Goal: Information Seeking & Learning: Compare options

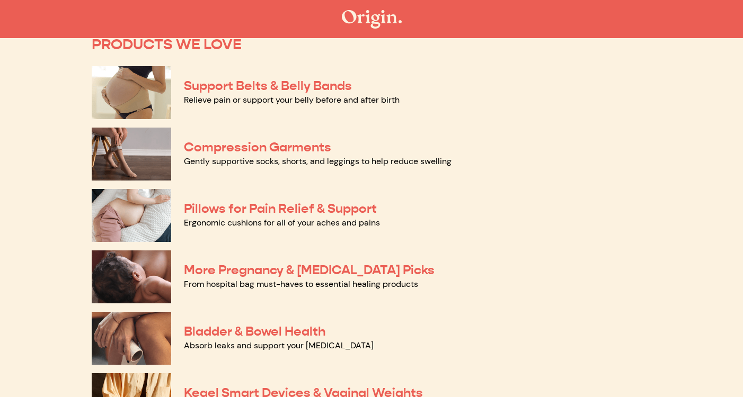
scroll to position [85, 0]
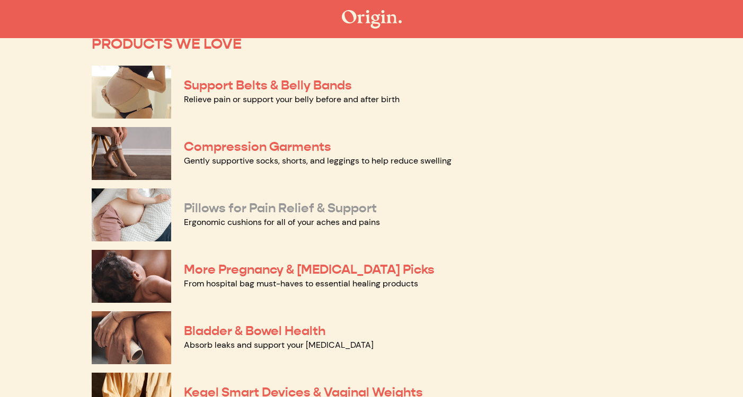
click at [267, 207] on link "Pillows for Pain Relief & Support" at bounding box center [280, 208] width 193 height 16
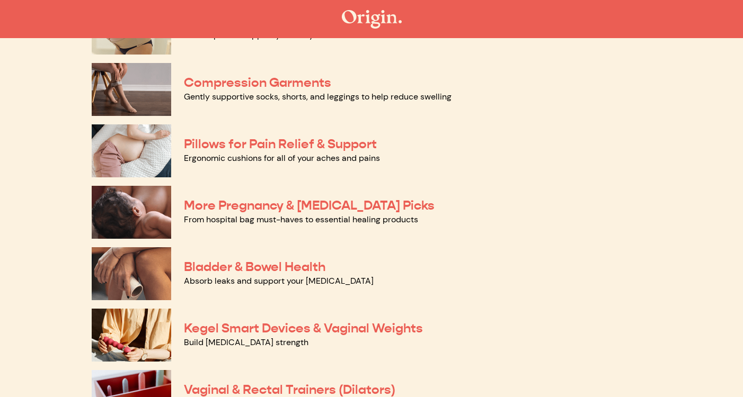
scroll to position [140, 0]
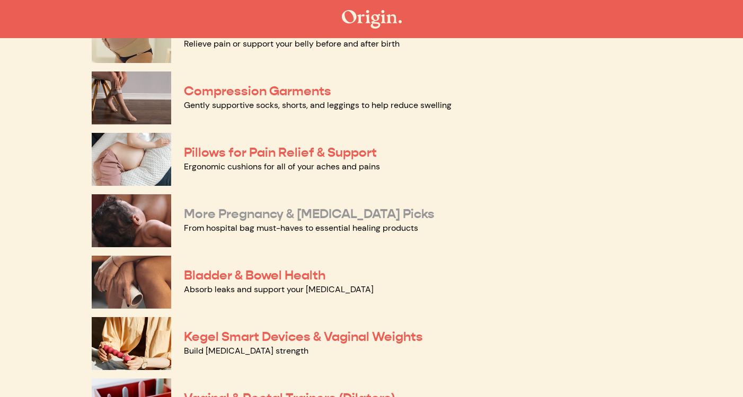
click at [251, 216] on link "More Pregnancy & [MEDICAL_DATA] Picks" at bounding box center [309, 214] width 251 height 16
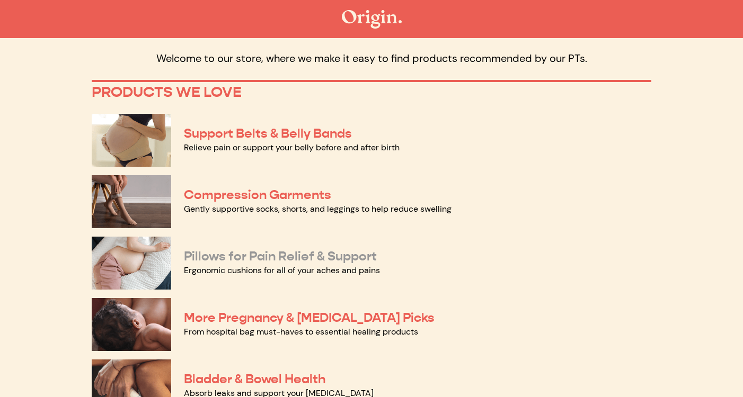
scroll to position [37, 0]
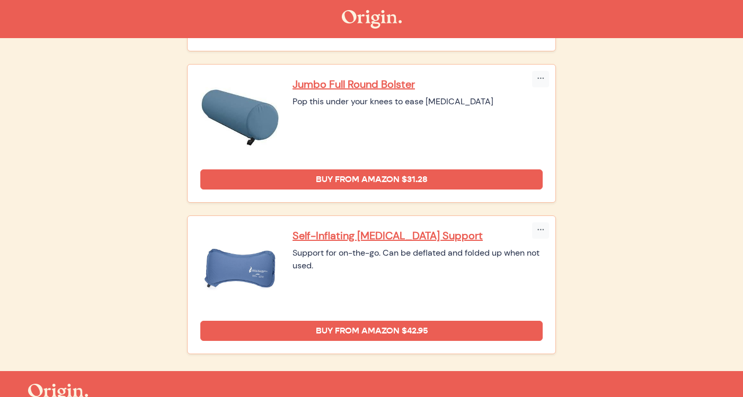
scroll to position [790, 0]
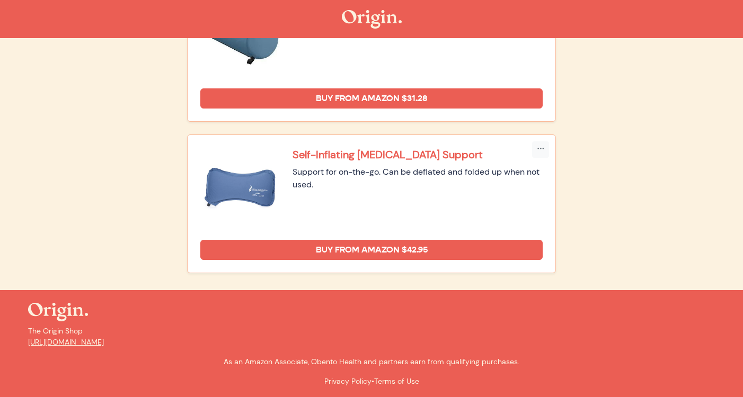
click at [344, 158] on p "Self-Inflating [MEDICAL_DATA] Support" at bounding box center [417, 155] width 250 height 14
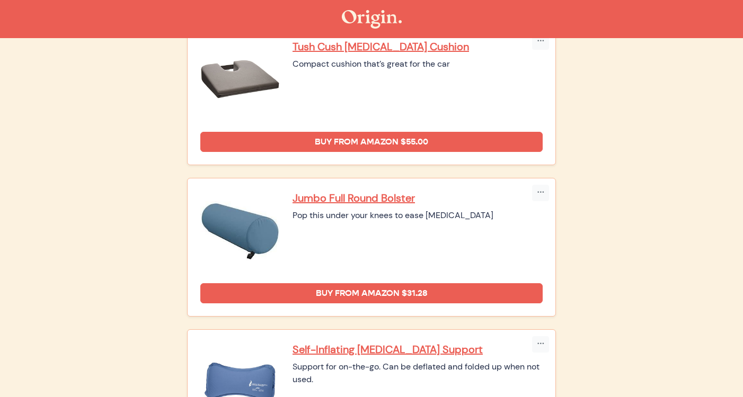
scroll to position [449, 0]
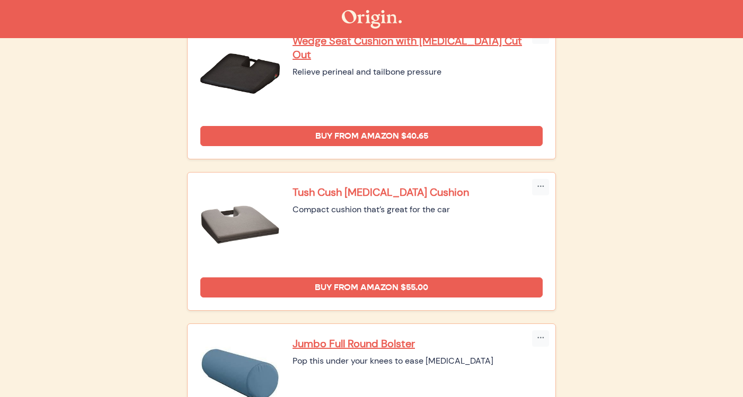
click at [364, 190] on p "Tush Cush Coccyx Cushion" at bounding box center [417, 192] width 250 height 14
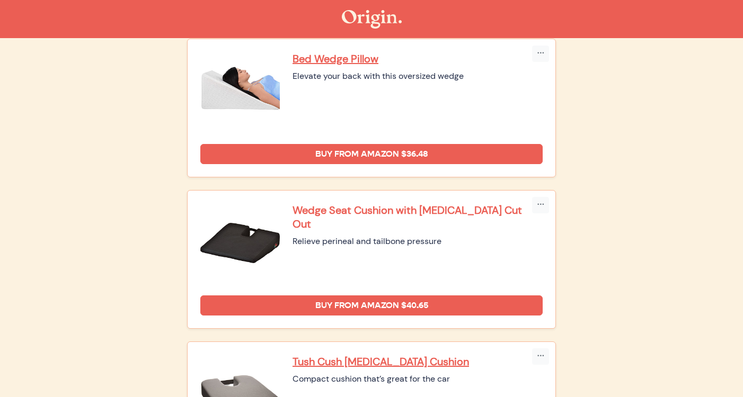
scroll to position [235, 0]
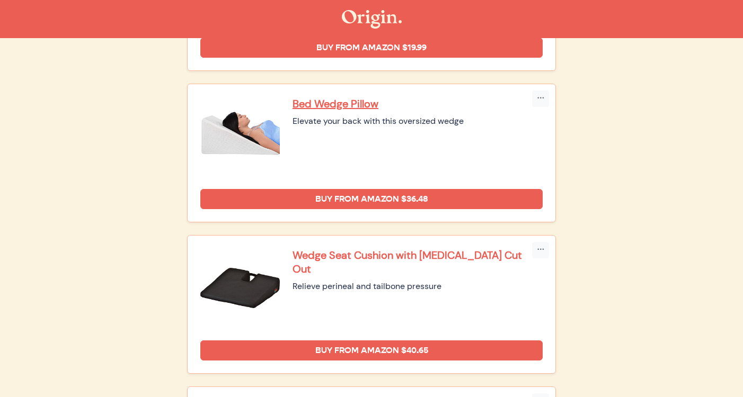
click at [354, 250] on p "Wedge Seat Cushion with Coccyx Cut Out" at bounding box center [417, 262] width 250 height 28
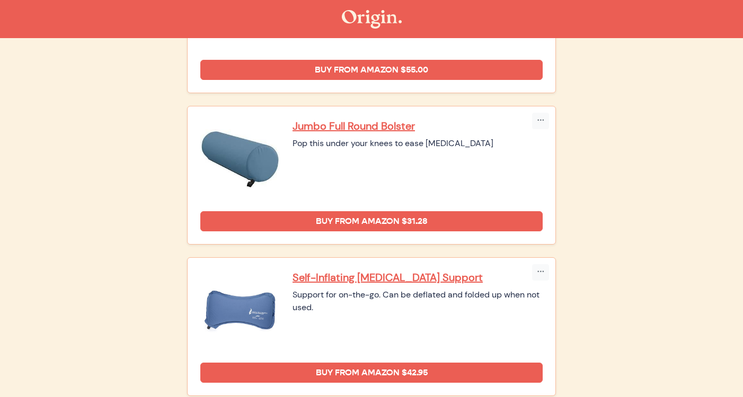
scroll to position [790, 0]
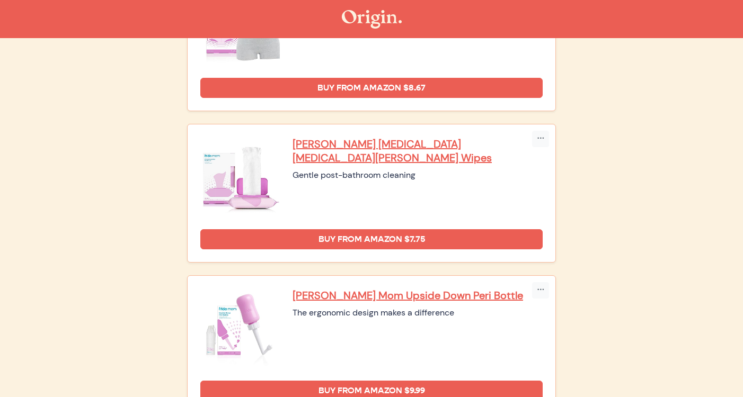
scroll to position [569, 0]
